Goal: Task Accomplishment & Management: Manage account settings

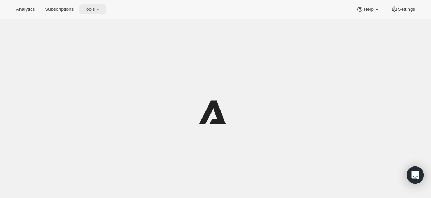
click at [95, 8] on span "Tools" at bounding box center [89, 9] width 11 height 6
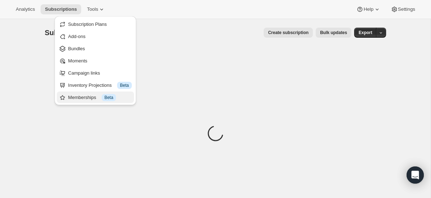
click at [112, 97] on span "Beta" at bounding box center [108, 98] width 9 height 6
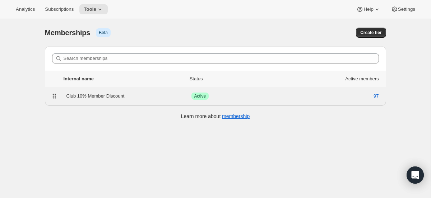
click at [103, 94] on div "Club 10% Member Discount" at bounding box center [128, 96] width 125 height 7
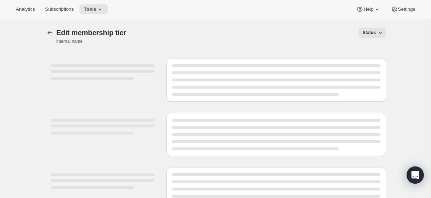
select select "products"
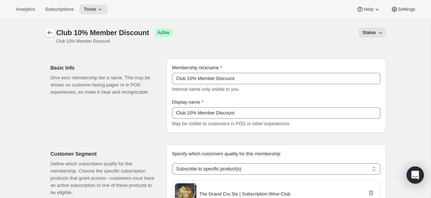
click at [49, 33] on icon "Memberships" at bounding box center [49, 33] width 5 height 4
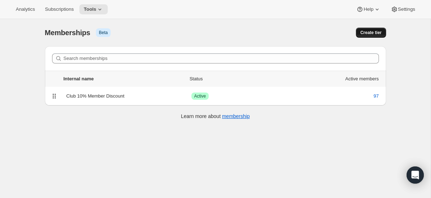
click at [377, 34] on span "Create tier" at bounding box center [370, 33] width 21 height 6
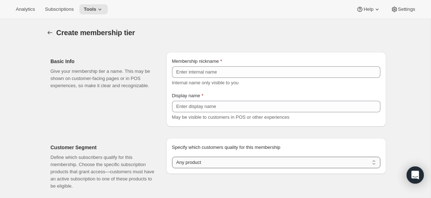
click at [224, 161] on select "Any product Subscribe to specific product(s) Subscribe to specific variant(s)" at bounding box center [276, 162] width 208 height 11
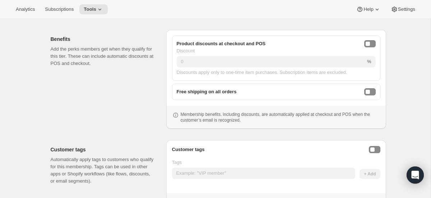
scroll to position [143, 0]
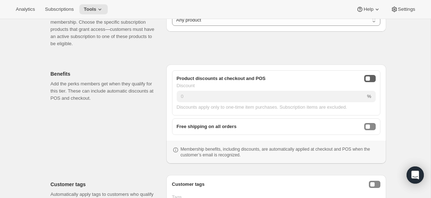
click at [370, 82] on button "onlineDiscountEnabled" at bounding box center [369, 78] width 11 height 7
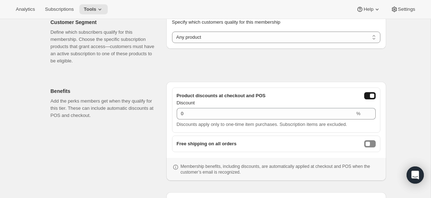
scroll to position [160, 0]
